Goal: Information Seeking & Learning: Learn about a topic

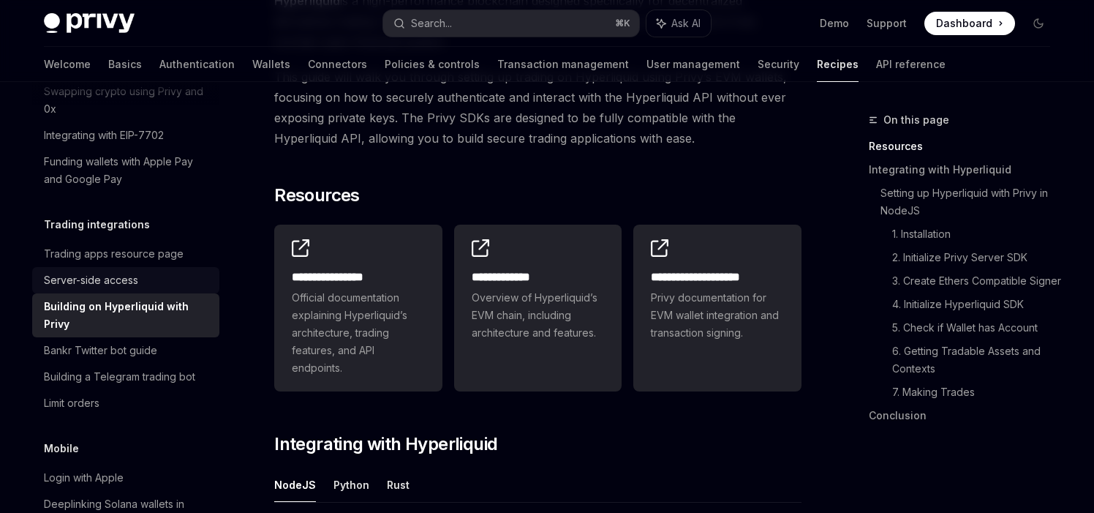
scroll to position [156, 0]
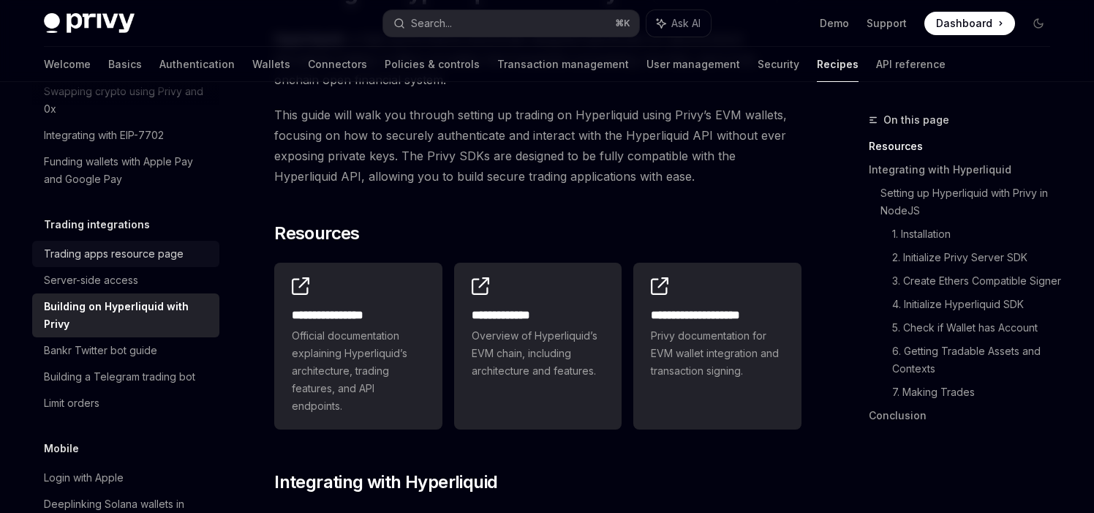
click at [128, 245] on div "Trading apps resource page" at bounding box center [114, 254] width 140 height 18
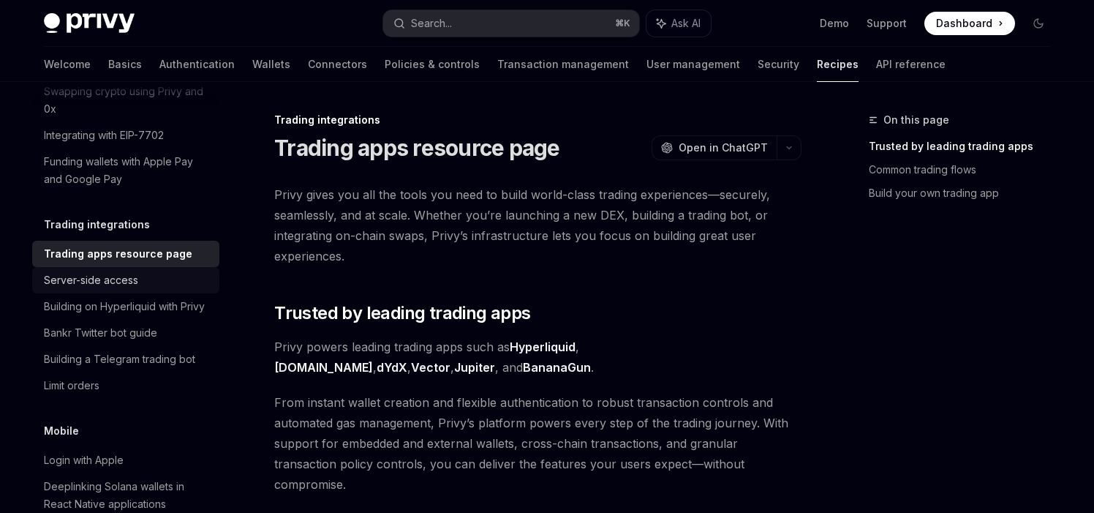
click at [134, 271] on div "Server-side access" at bounding box center [91, 280] width 94 height 18
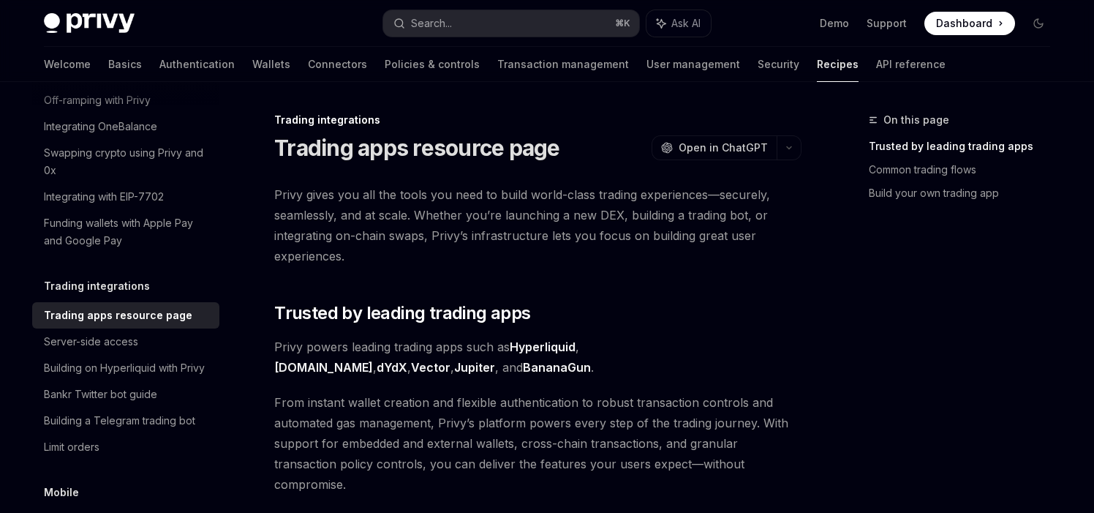
scroll to position [454, 0]
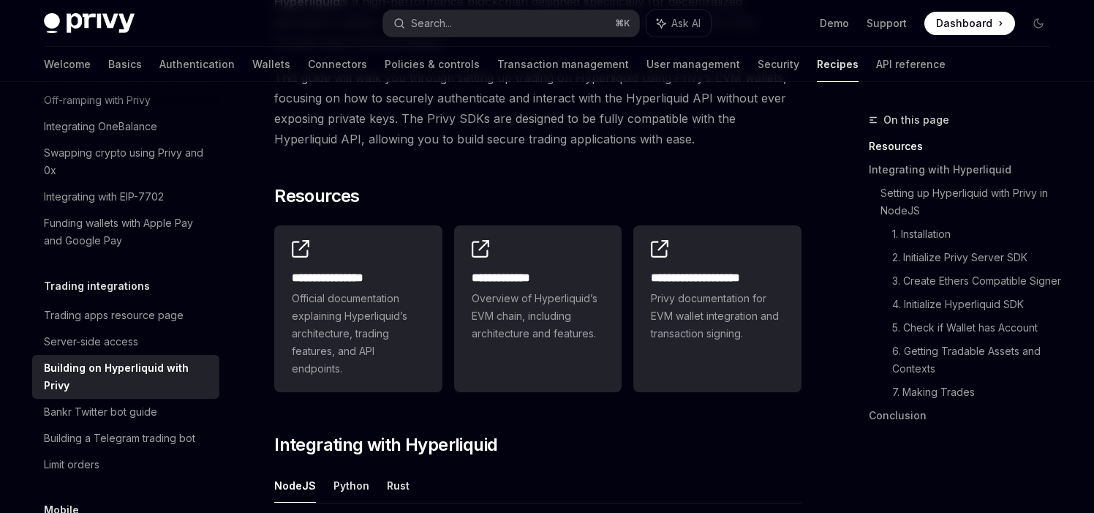
scroll to position [399, 0]
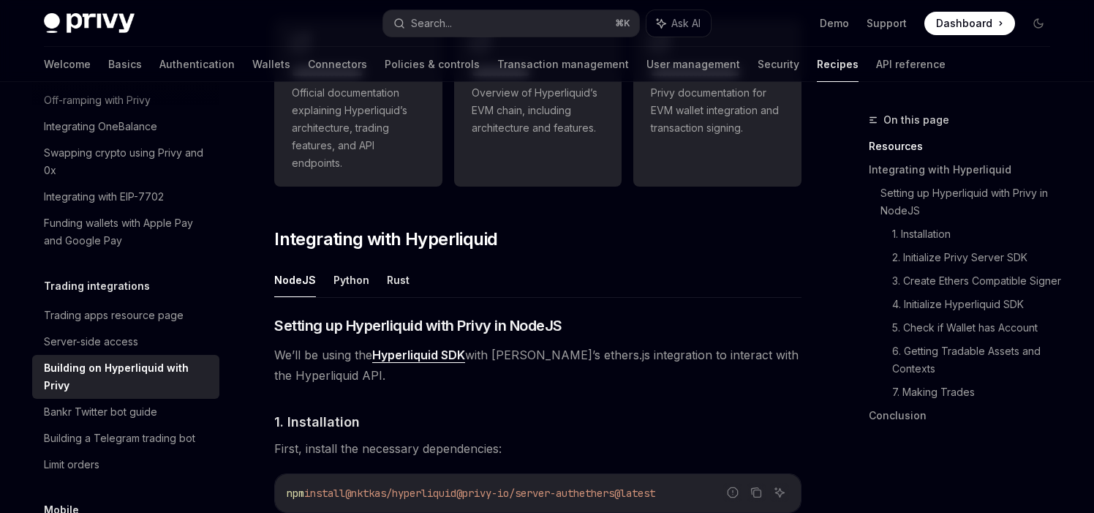
click at [367, 280] on ul "NodeJS Python Rust" at bounding box center [537, 280] width 527 height 35
click at [359, 280] on button "Python" at bounding box center [352, 280] width 36 height 34
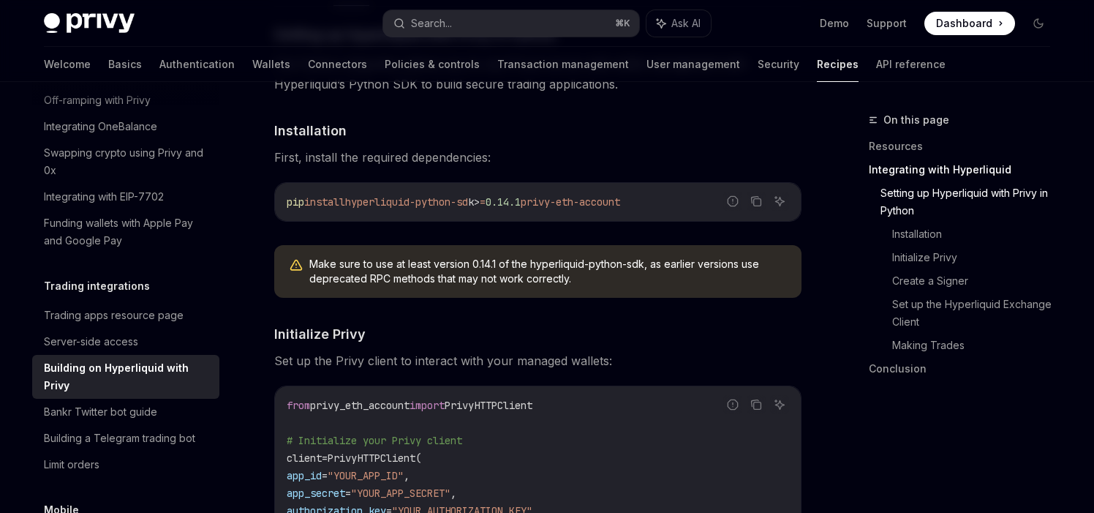
scroll to position [308, 0]
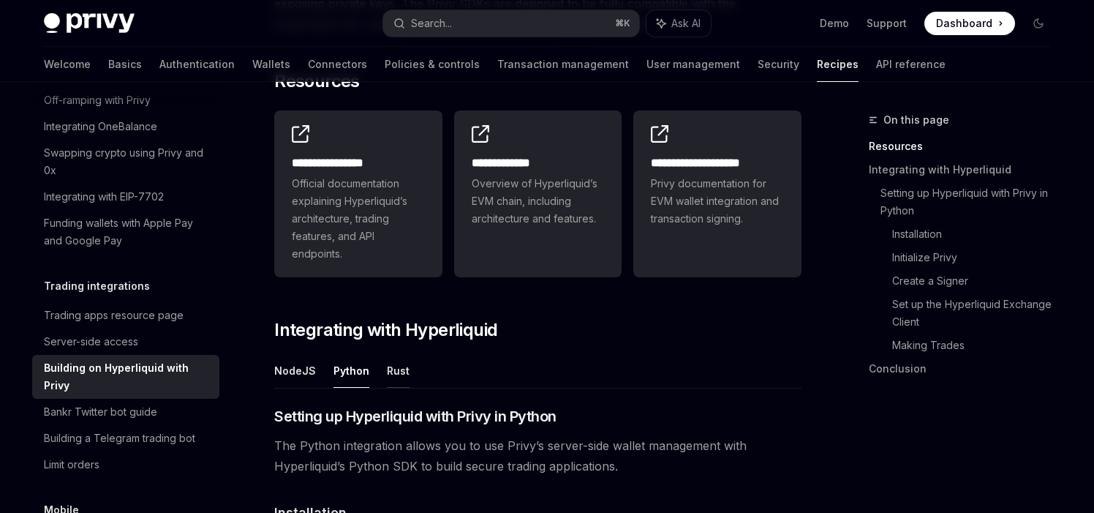
click at [397, 377] on button "Rust" at bounding box center [398, 370] width 23 height 34
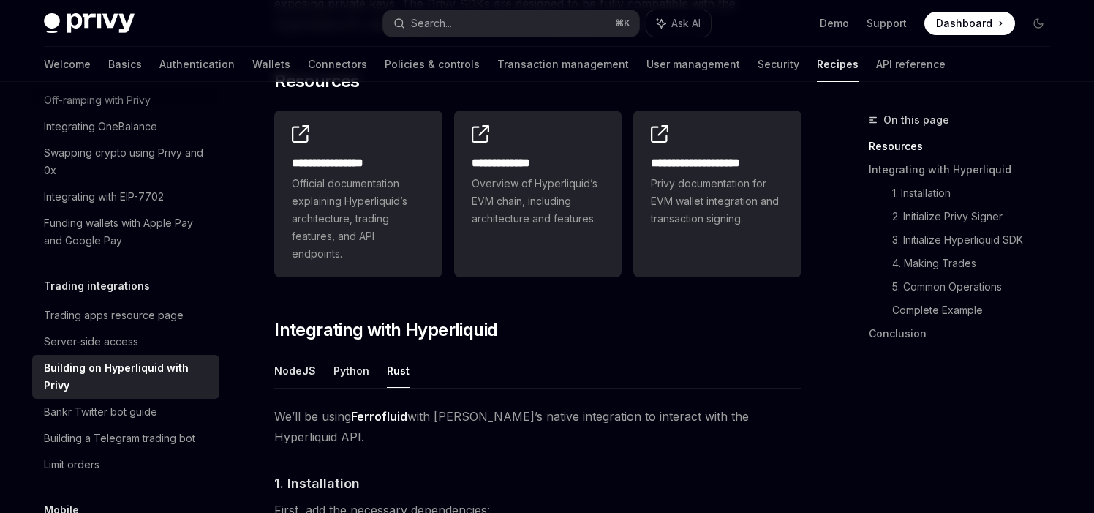
scroll to position [470, 0]
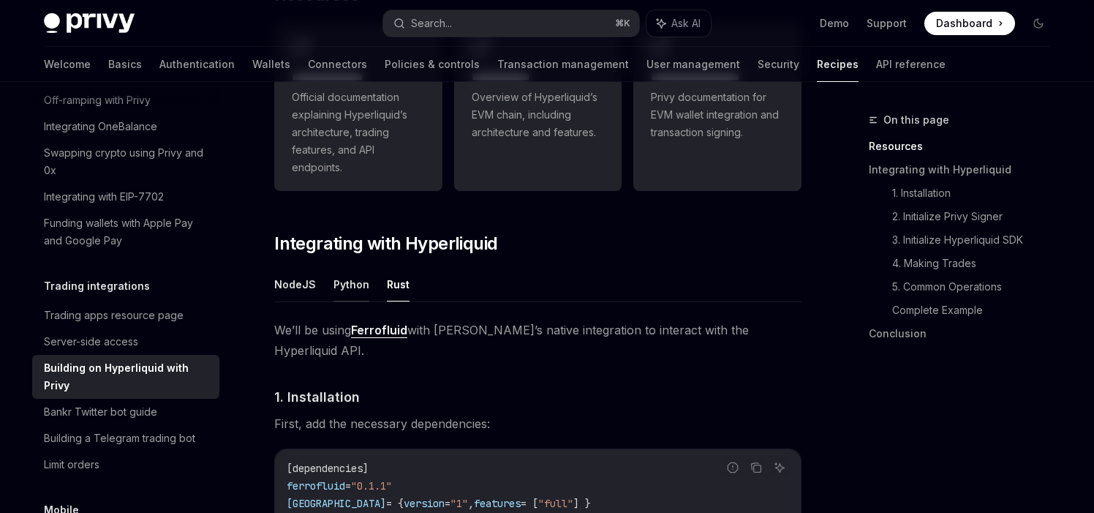
click at [349, 289] on button "Python" at bounding box center [352, 284] width 36 height 34
type textarea "*"
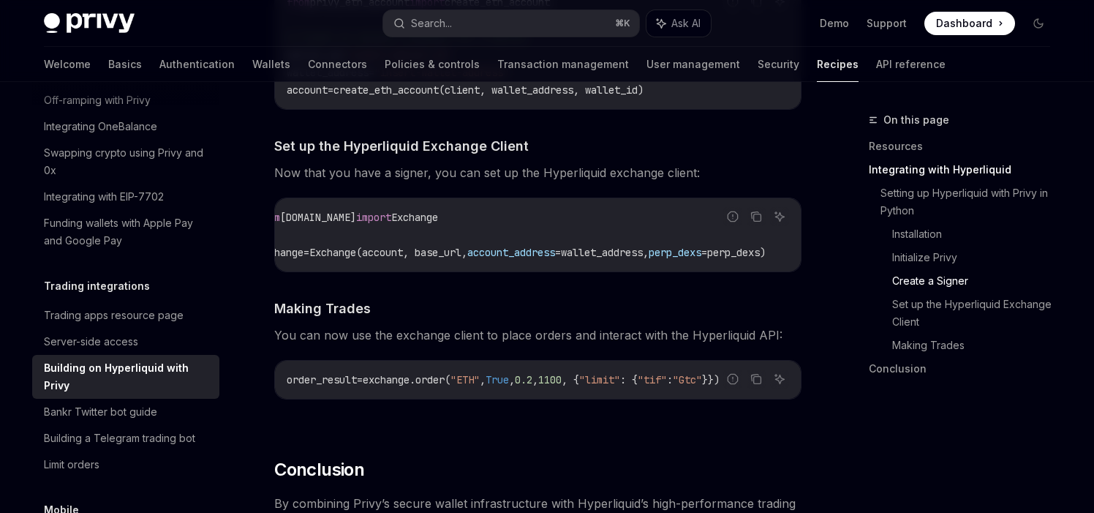
scroll to position [0, 12]
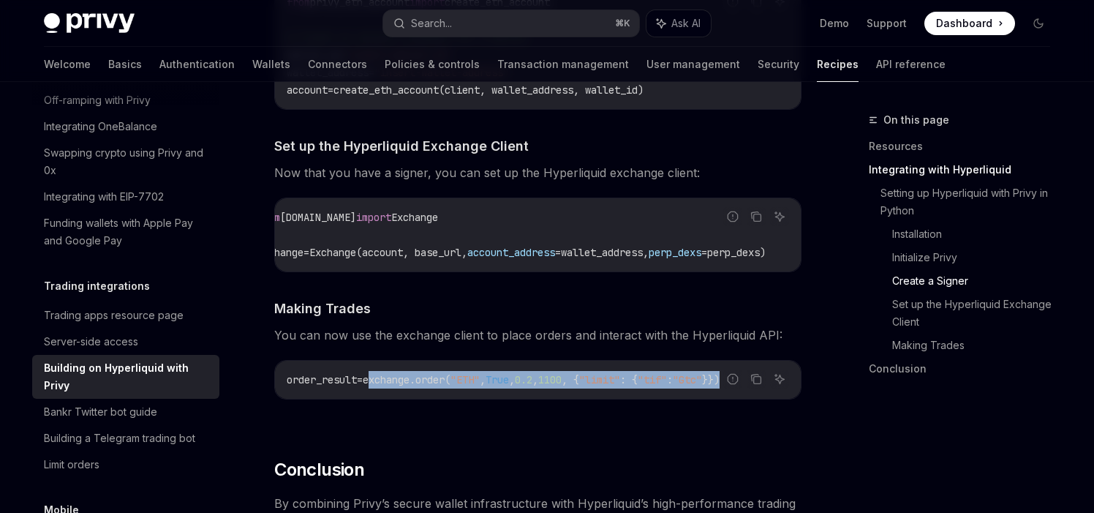
drag, startPoint x: 366, startPoint y: 384, endPoint x: 805, endPoint y: 381, distance: 438.9
click at [765, 383] on button "Copy the contents from the code block" at bounding box center [756, 378] width 19 height 19
click at [480, 386] on span ""ETH"" at bounding box center [465, 379] width 29 height 13
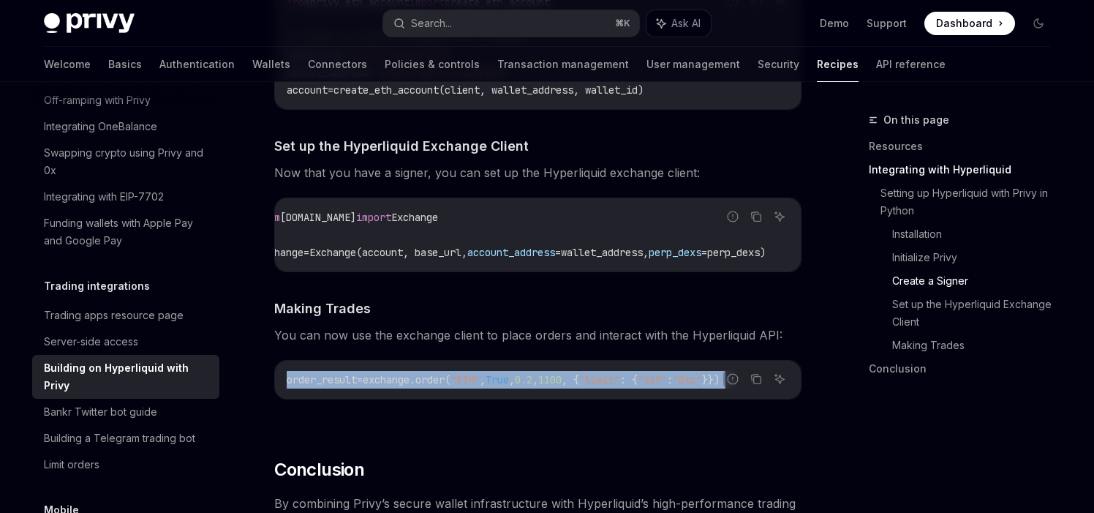
click at [480, 386] on span ""ETH"" at bounding box center [465, 379] width 29 height 13
copy div "order_result = exchange.order( "ETH" , True , 0.2 , 1100 , { "limit" : { "tif" …"
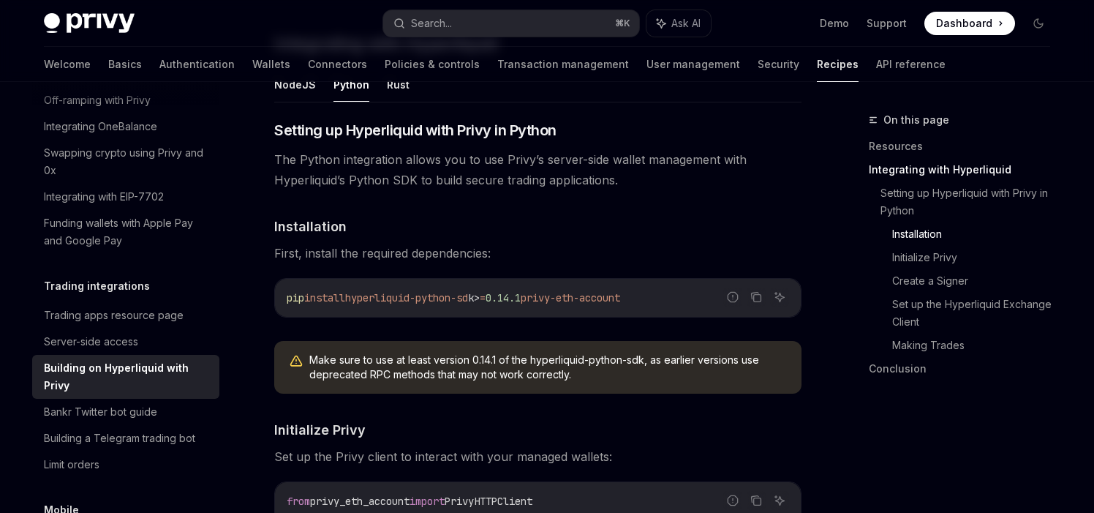
scroll to position [0, 0]
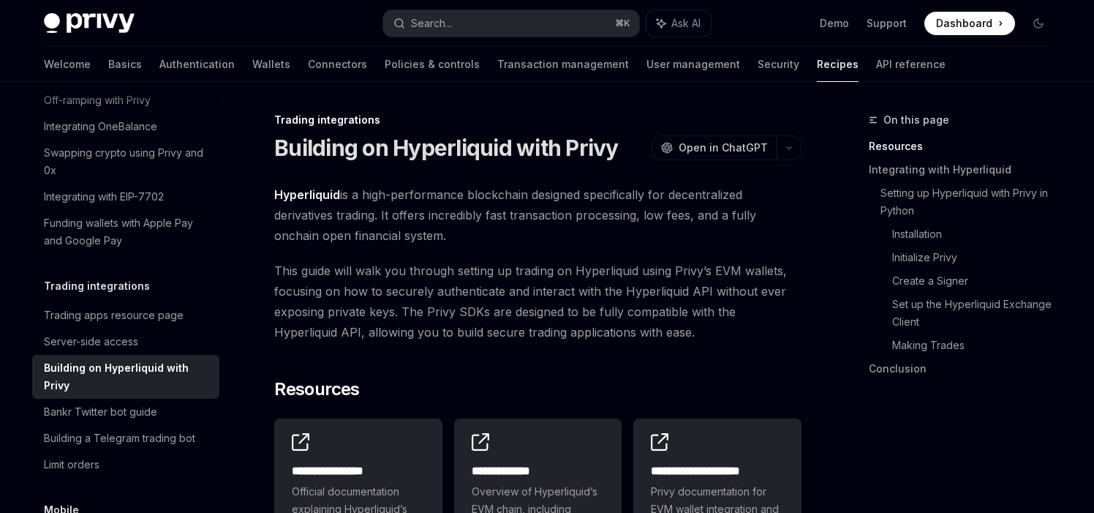
click at [945, 19] on span "Dashboard" at bounding box center [964, 23] width 56 height 15
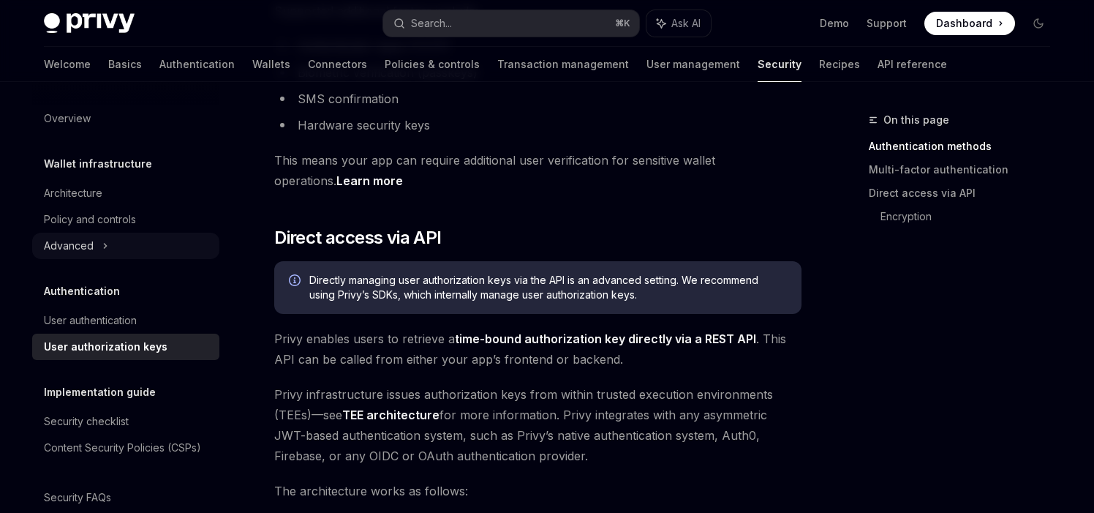
scroll to position [245, 0]
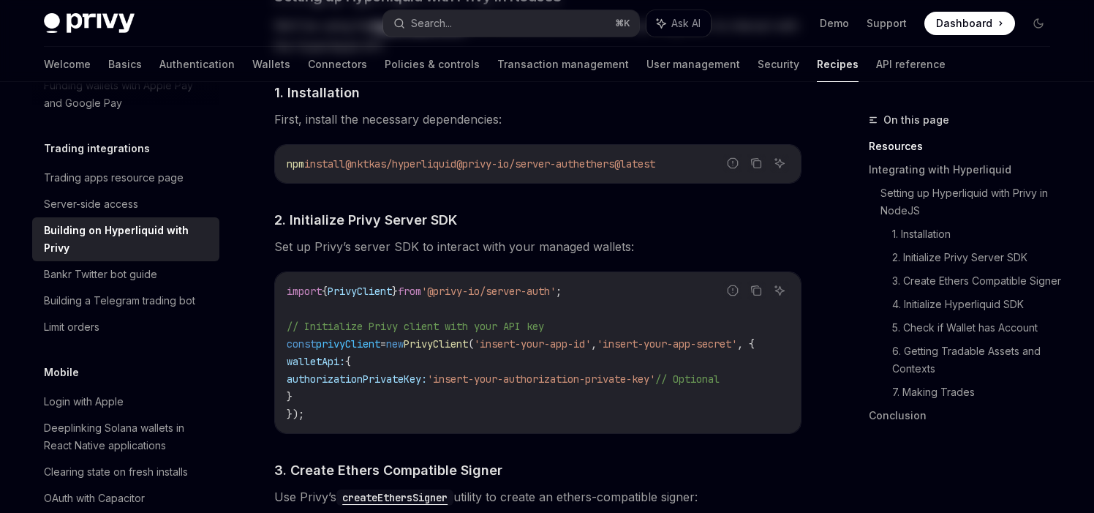
scroll to position [810, 0]
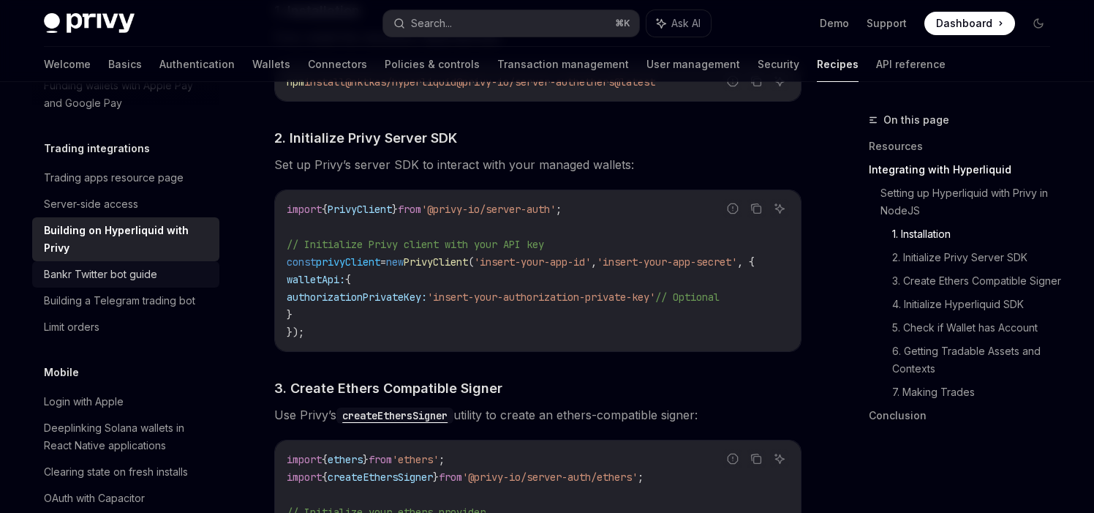
click at [176, 266] on div "Bankr Twitter bot guide" at bounding box center [127, 275] width 167 height 18
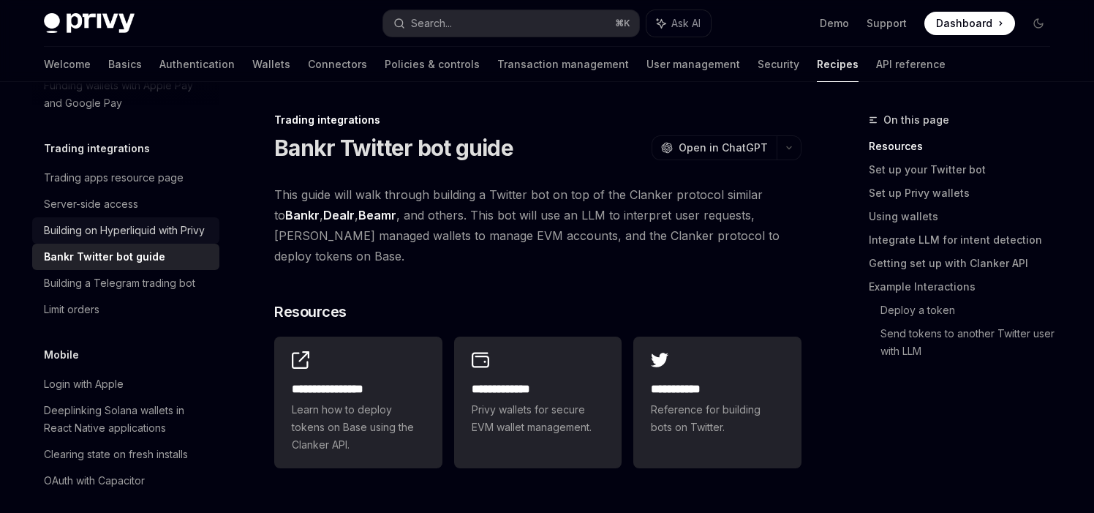
click at [169, 221] on link "Building on Hyperliquid with Privy" at bounding box center [125, 230] width 187 height 26
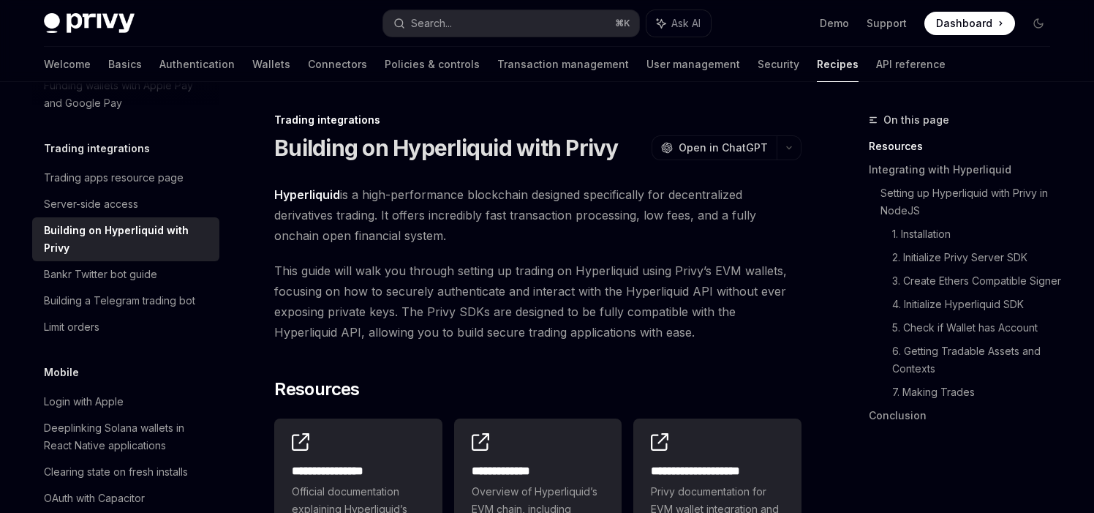
scroll to position [188, 0]
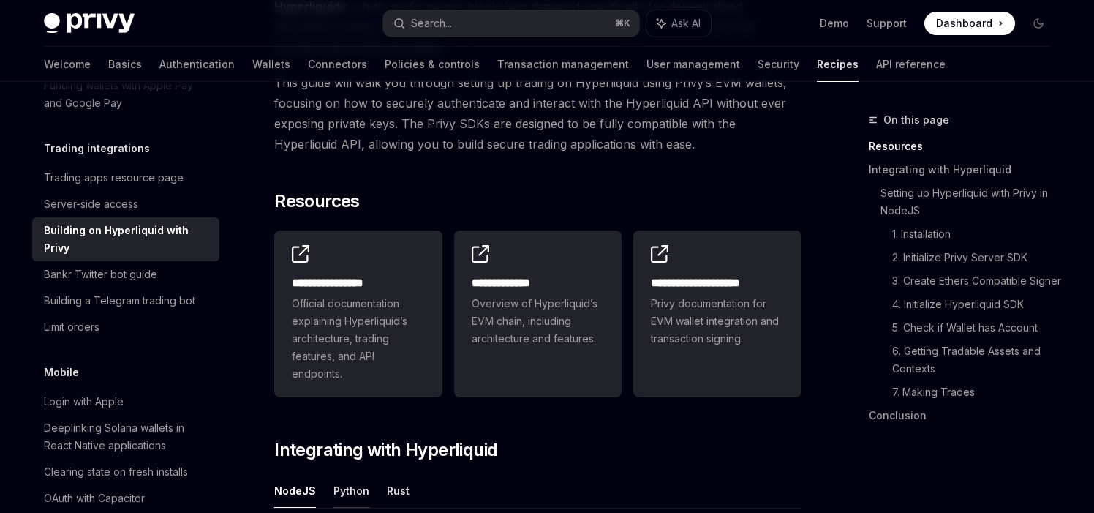
click at [350, 495] on button "Python" at bounding box center [352, 490] width 36 height 34
type textarea "*"
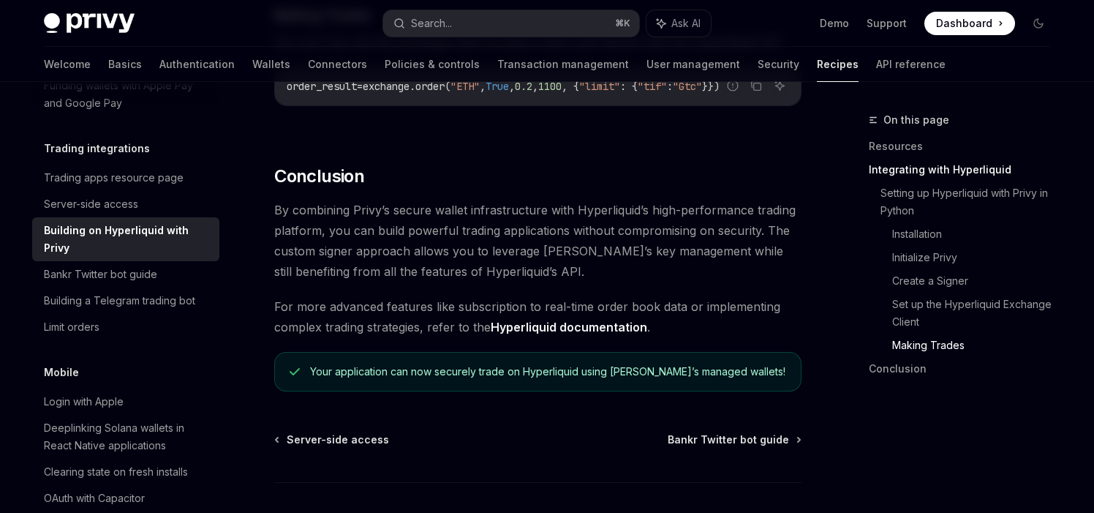
scroll to position [1680, 0]
